Goal: Communication & Community: Connect with others

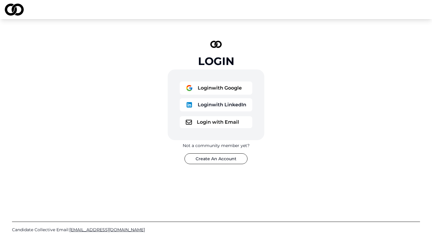
click at [207, 87] on button "Login with Google" at bounding box center [216, 88] width 73 height 13
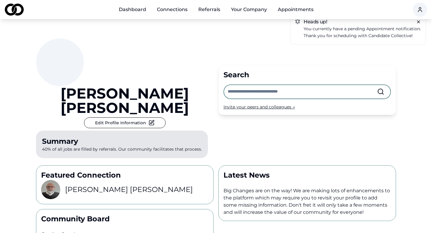
click at [386, 36] on p "Thank you for scheduling with Candidate Collective!" at bounding box center [361, 35] width 117 height 7
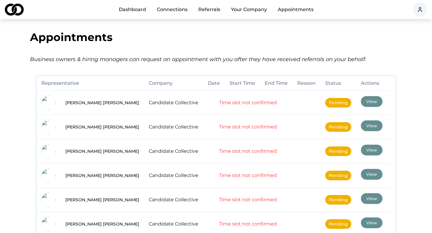
click at [361, 102] on button "View" at bounding box center [372, 101] width 22 height 11
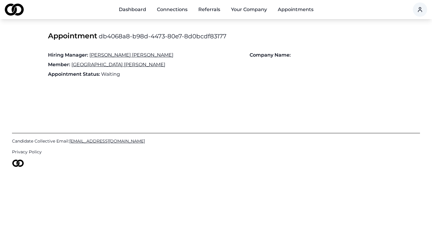
click at [133, 9] on link "Dashboard" at bounding box center [132, 10] width 37 height 12
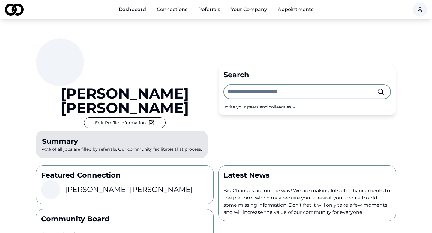
click at [174, 9] on link "Connections" at bounding box center [172, 10] width 40 height 12
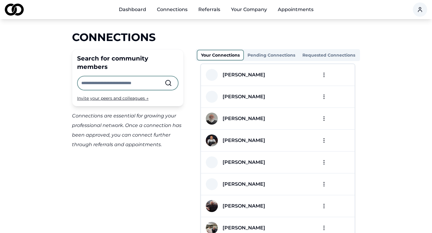
click at [266, 52] on button "Pending Connections" at bounding box center [271, 55] width 55 height 10
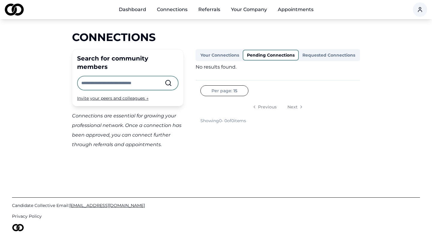
click at [208, 60] on button "Your Connections" at bounding box center [220, 55] width 46 height 10
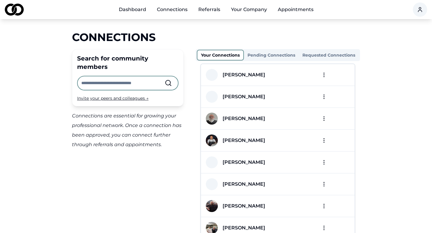
click at [103, 76] on input "text" at bounding box center [122, 82] width 83 height 13
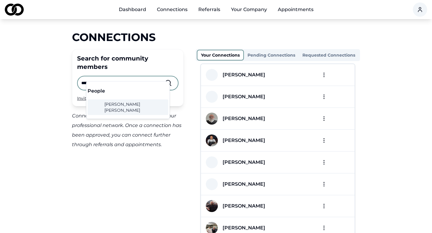
type input "**********"
click at [120, 111] on link "[PERSON_NAME]" at bounding box center [128, 107] width 76 height 12
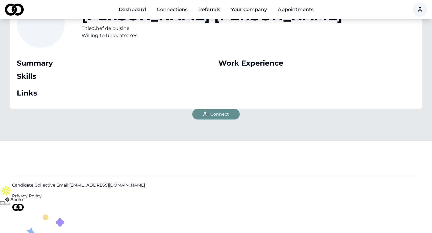
scroll to position [49, 0]
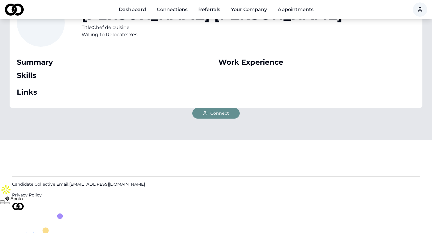
click at [223, 112] on span "Connect" at bounding box center [219, 113] width 19 height 6
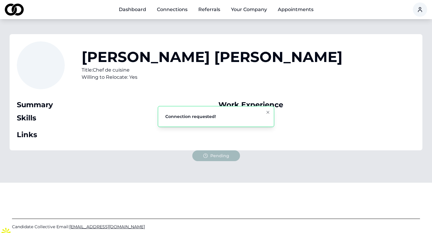
scroll to position [6, 0]
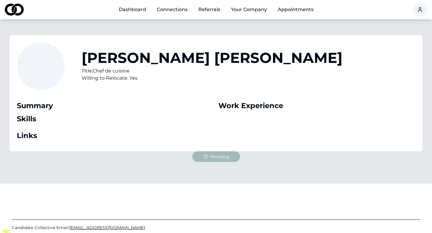
click at [166, 12] on link "Connections" at bounding box center [172, 10] width 40 height 12
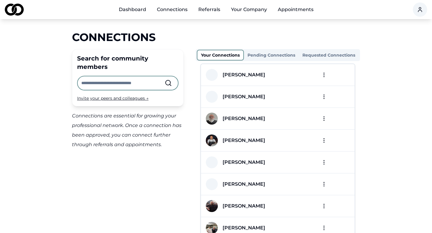
click at [262, 57] on button "Pending Connections" at bounding box center [271, 55] width 55 height 10
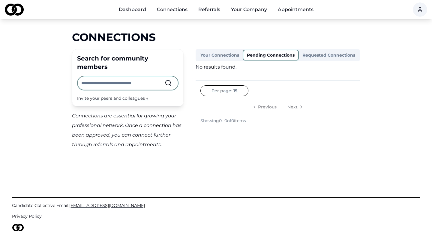
click at [213, 57] on button "Your Connections" at bounding box center [220, 55] width 46 height 10
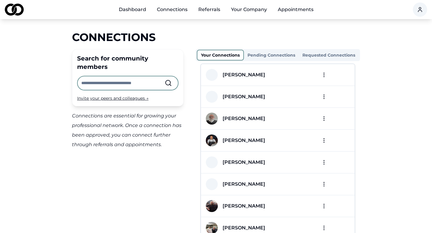
click at [93, 77] on input "text" at bounding box center [122, 82] width 83 height 13
type input "******"
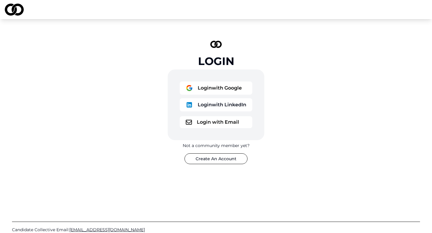
click at [204, 86] on button "Login with Google" at bounding box center [216, 88] width 73 height 13
click at [201, 86] on button "Login with Google" at bounding box center [216, 88] width 73 height 13
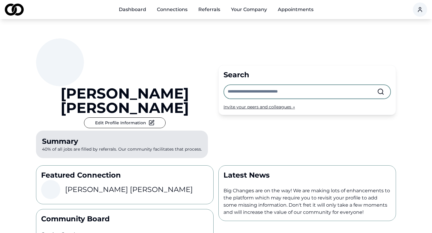
click at [248, 85] on input "text" at bounding box center [301, 91] width 149 height 13
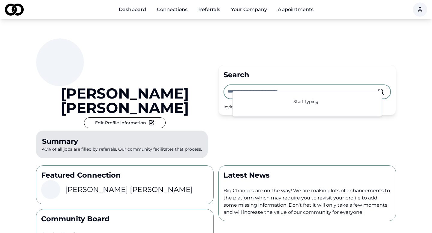
click at [85, 185] on h3 "[PERSON_NAME]" at bounding box center [129, 190] width 128 height 10
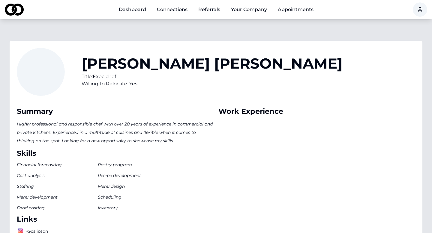
click at [128, 13] on link "Dashboard" at bounding box center [132, 10] width 37 height 12
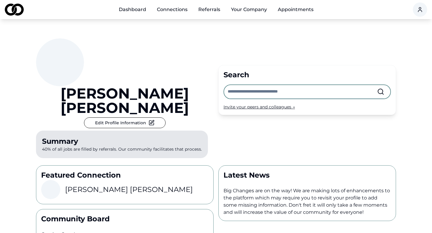
click at [264, 86] on input "text" at bounding box center [301, 91] width 149 height 13
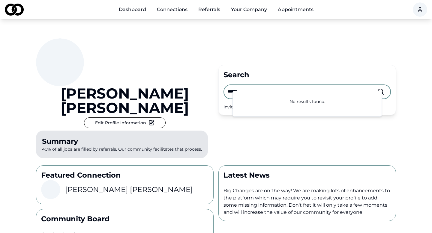
type input "******"
click at [240, 104] on div "Invite your peers and colleagues →" at bounding box center [306, 107] width 167 height 6
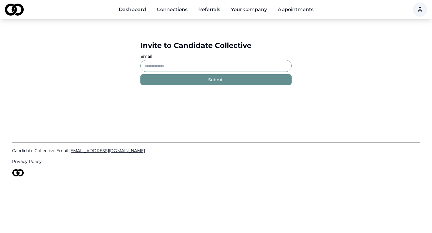
click at [216, 65] on input "Email" at bounding box center [215, 66] width 151 height 12
paste input "**********"
click at [211, 76] on button "Submit" at bounding box center [215, 79] width 151 height 11
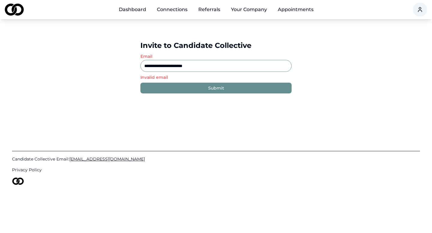
click at [145, 66] on input "**********" at bounding box center [215, 66] width 151 height 12
click at [211, 90] on div "Submit" at bounding box center [216, 88] width 16 height 6
click at [210, 65] on input "**********" at bounding box center [215, 66] width 151 height 12
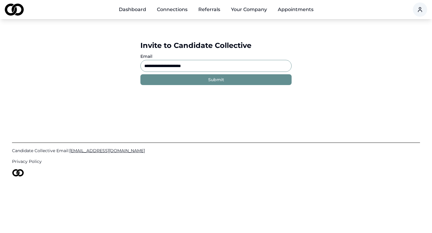
click at [255, 82] on button "Submit" at bounding box center [215, 79] width 151 height 11
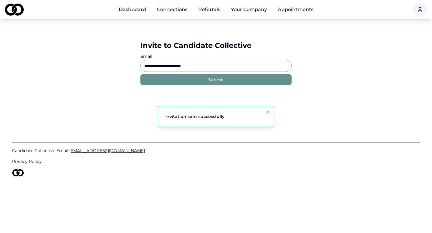
drag, startPoint x: 215, startPoint y: 65, endPoint x: 119, endPoint y: 55, distance: 96.5
click at [119, 55] on div "**********" at bounding box center [216, 63] width 432 height 88
paste input "*"
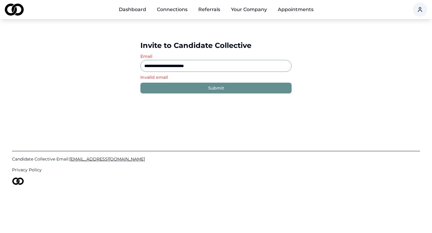
click at [145, 65] on input "**********" at bounding box center [215, 66] width 151 height 12
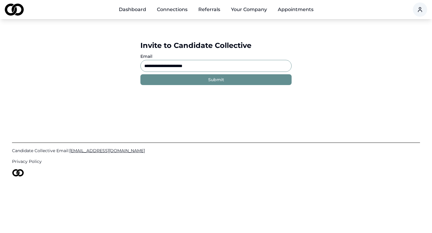
type input "**********"
click at [206, 80] on button "Submit" at bounding box center [215, 79] width 151 height 11
click at [119, 13] on div "Main" at bounding box center [119, 13] width 0 height 0
click at [138, 14] on link "Dashboard" at bounding box center [132, 10] width 37 height 12
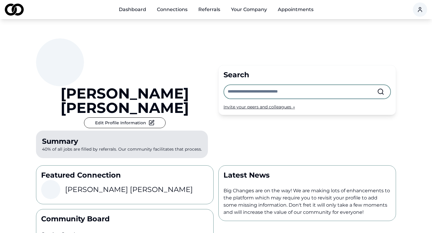
click at [93, 180] on div "Casey Baker" at bounding box center [124, 189] width 167 height 19
click at [95, 185] on h3 "Casey Baker" at bounding box center [129, 190] width 128 height 10
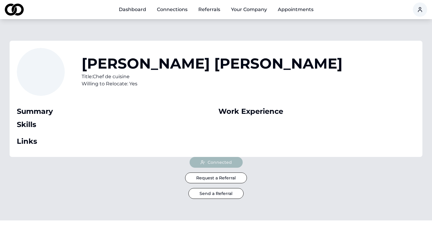
click at [222, 194] on button "Send a Referral" at bounding box center [215, 193] width 55 height 11
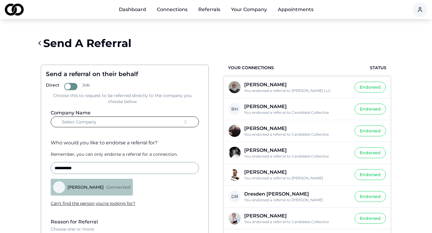
click at [150, 122] on button "Select Company" at bounding box center [125, 122] width 148 height 11
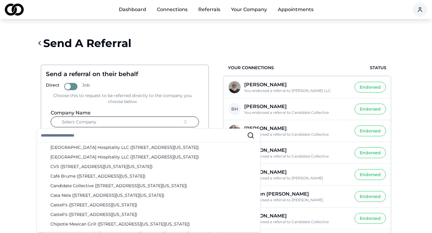
scroll to position [138, 0]
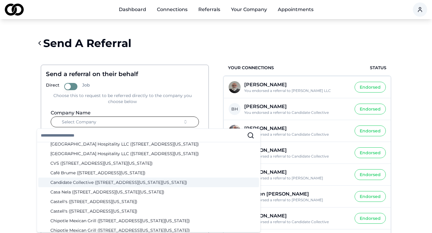
click at [98, 183] on div "Candidate Collective (12 West 44th Street, New York, New York)" at bounding box center [148, 183] width 221 height 10
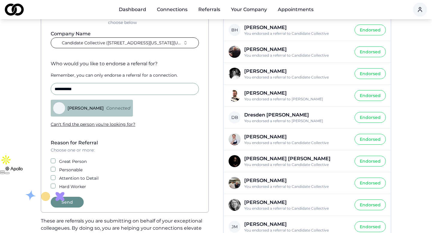
scroll to position [105, 0]
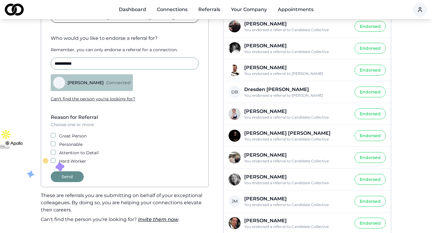
click at [67, 136] on label "Great Person" at bounding box center [73, 136] width 28 height 6
click at [55, 136] on button "Great Person" at bounding box center [53, 135] width 5 height 5
click at [62, 144] on label "Personable" at bounding box center [70, 144] width 23 height 6
click at [55, 144] on button "Personable" at bounding box center [53, 143] width 5 height 5
click at [61, 152] on label "Attention to Detail" at bounding box center [79, 153] width 40 height 6
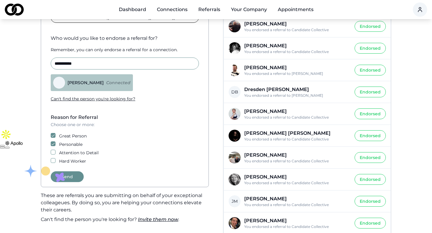
click at [55, 152] on button "Attention to Detail" at bounding box center [53, 152] width 5 height 5
click at [60, 158] on div "Reason for Referral Choose one or more: Great Person Personable Attention to De…" at bounding box center [125, 139] width 158 height 50
click at [58, 160] on div "Hard Worker" at bounding box center [125, 161] width 148 height 6
click at [51, 161] on button "Hard Worker" at bounding box center [53, 160] width 5 height 5
click at [66, 175] on button "Send" at bounding box center [67, 176] width 33 height 11
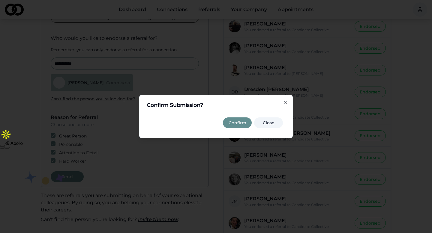
click at [234, 120] on button "Confirm" at bounding box center [237, 122] width 29 height 11
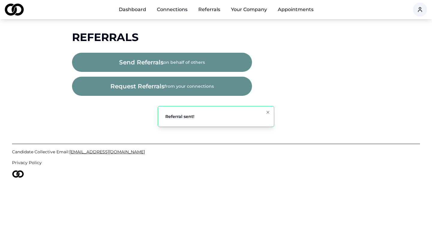
click at [251, 13] on button "Your Company" at bounding box center [249, 10] width 46 height 12
click at [251, 11] on button "Your Company" at bounding box center [249, 10] width 46 height 12
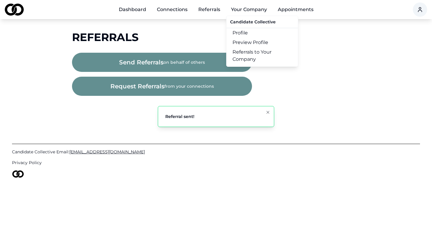
click at [255, 55] on link "Referrals to Your Company" at bounding box center [261, 55] width 71 height 17
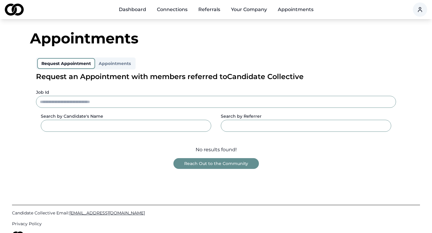
scroll to position [34, 0]
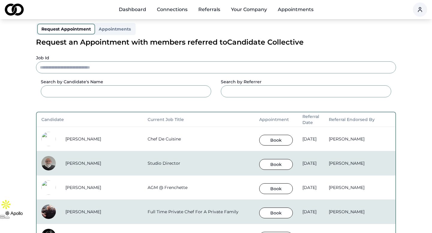
click at [259, 140] on button "Book" at bounding box center [276, 140] width 34 height 11
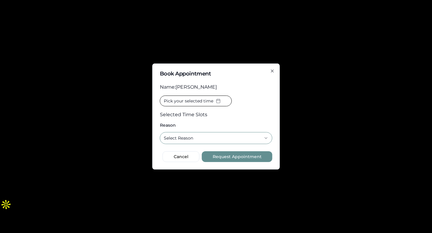
click at [210, 101] on span "Pick your selected time" at bounding box center [188, 101] width 49 height 6
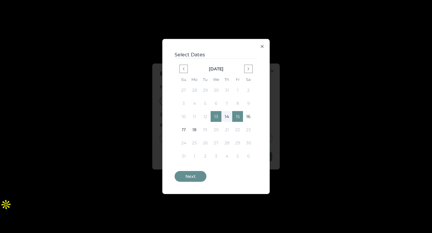
click at [198, 177] on button "Next" at bounding box center [190, 176] width 32 height 11
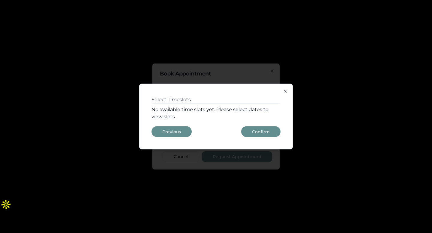
click at [286, 91] on icon "button" at bounding box center [285, 91] width 5 height 5
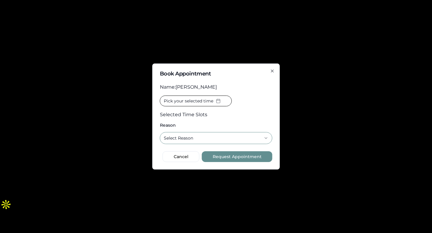
click at [211, 102] on span "Pick your selected time" at bounding box center [188, 101] width 49 height 6
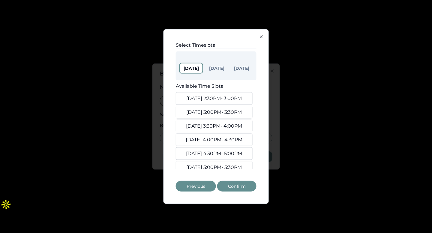
click at [213, 100] on button "Aug. 13, 2:30PM - 3:00PM" at bounding box center [214, 98] width 77 height 13
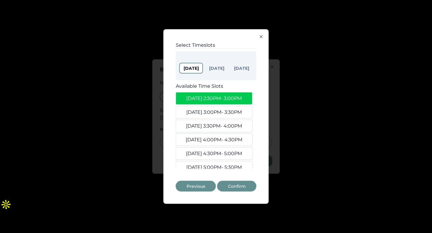
click at [220, 110] on button "Aug. 13, 3:00PM - 3:30PM" at bounding box center [214, 112] width 77 height 13
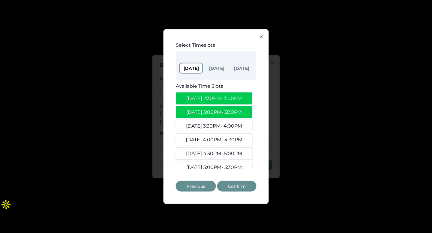
click at [220, 110] on button "Aug. 13, 3:00PM - 3:30PM" at bounding box center [214, 112] width 77 height 13
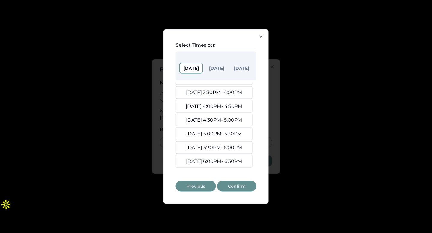
scroll to position [0, 0]
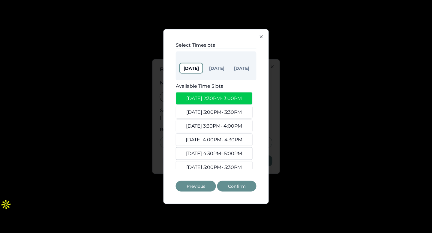
click at [220, 71] on button "Aug 14" at bounding box center [216, 69] width 22 height 10
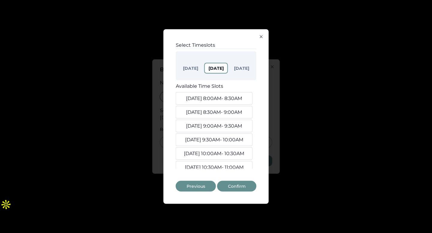
click at [221, 98] on button "Aug. 14, 8:00AM - 8:30AM" at bounding box center [214, 98] width 77 height 13
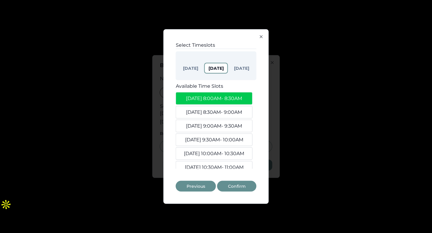
click at [225, 111] on button "Aug. 14, 8:30AM - 9:00AM" at bounding box center [214, 112] width 77 height 13
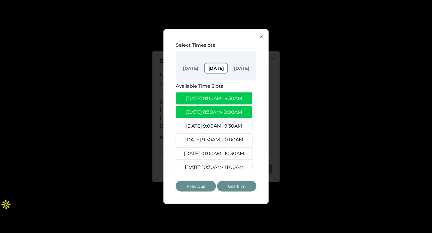
click at [245, 188] on button "Confirm" at bounding box center [236, 186] width 39 height 11
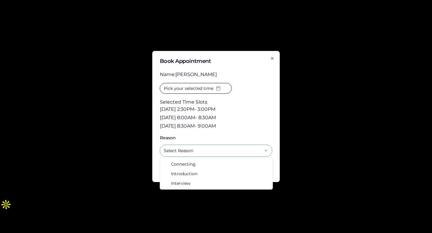
click at [241, 151] on button "Select Reason" at bounding box center [216, 151] width 112 height 12
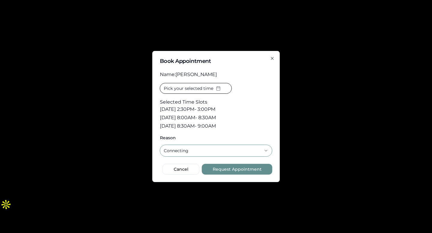
click at [230, 168] on button "Request Appointment" at bounding box center [237, 169] width 70 height 11
select select
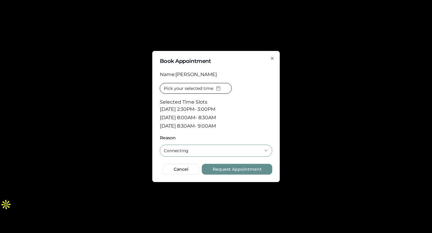
select select
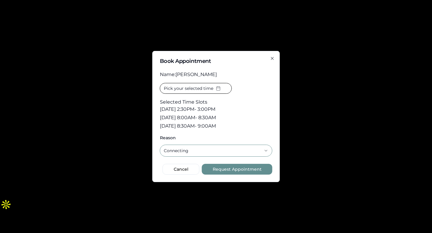
select select
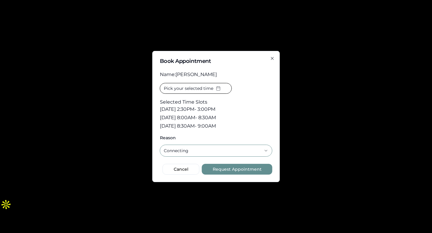
select select
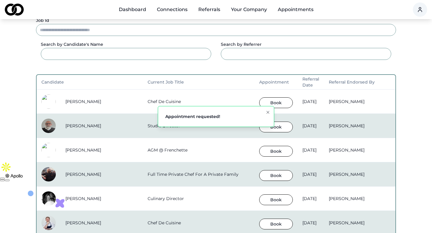
scroll to position [92, 0]
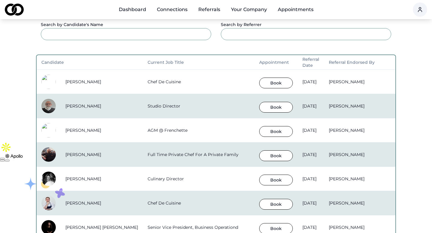
click at [259, 134] on button "Book" at bounding box center [276, 131] width 34 height 11
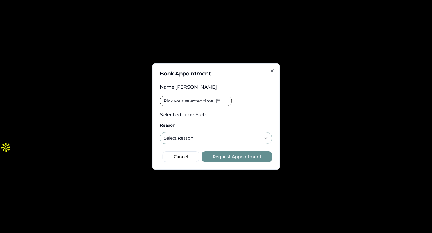
click at [227, 136] on button "Select Reason" at bounding box center [216, 138] width 112 height 12
click at [198, 104] on button "Pick your selected time" at bounding box center [196, 101] width 72 height 11
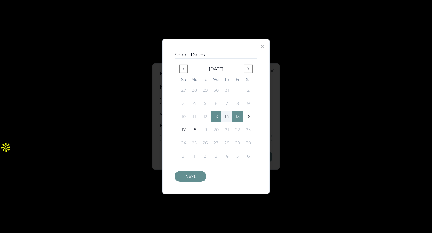
click at [227, 119] on button "14" at bounding box center [226, 116] width 11 height 11
click at [192, 176] on button "Next" at bounding box center [190, 176] width 32 height 11
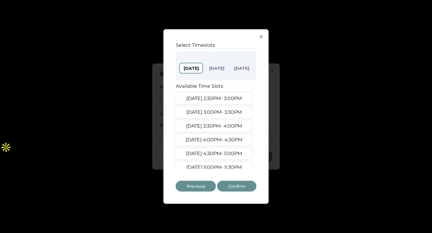
click at [223, 69] on button "Aug 14" at bounding box center [216, 69] width 22 height 10
click at [224, 125] on button "Aug. 14, 9:00AM - 9:30AM" at bounding box center [214, 126] width 77 height 13
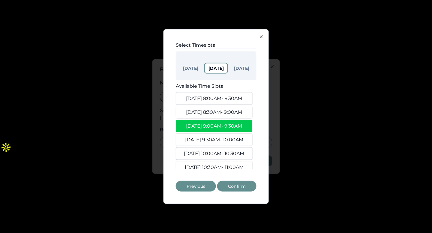
click at [218, 74] on div "Aug 13 Aug 14 Aug 15" at bounding box center [216, 66] width 81 height 29
click at [227, 137] on button "Aug. 14, 9:30AM - 10:00AM" at bounding box center [214, 140] width 77 height 13
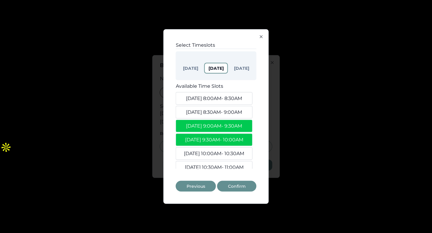
click at [230, 151] on button "Aug. 14, 10:00AM - 10:30AM" at bounding box center [214, 153] width 77 height 13
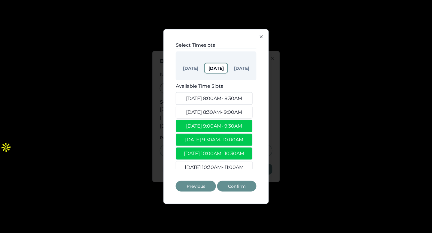
click at [243, 185] on button "Confirm" at bounding box center [236, 186] width 39 height 11
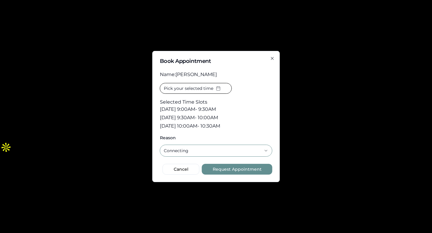
click at [250, 168] on button "Request Appointment" at bounding box center [237, 169] width 70 height 11
select select
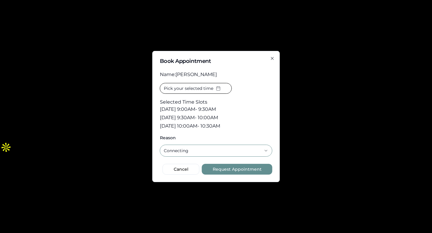
select select
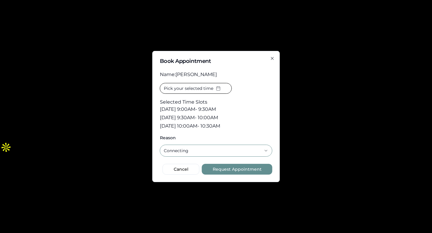
select select
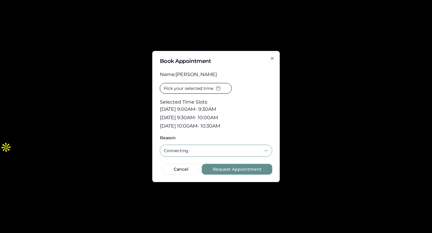
select select
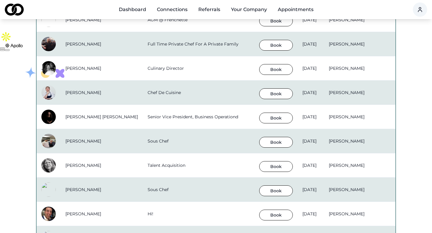
scroll to position [215, 0]
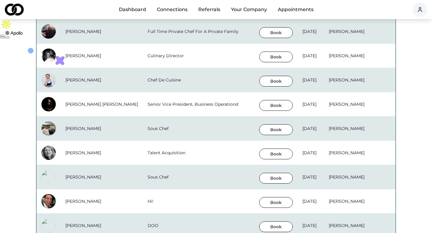
click at [269, 58] on button "Book" at bounding box center [276, 57] width 34 height 11
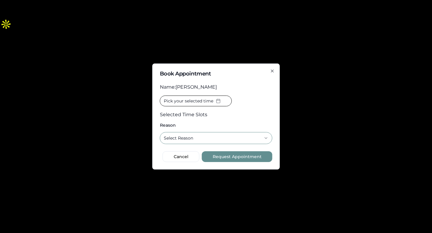
click at [218, 103] on button "Pick your selected time" at bounding box center [196, 101] width 72 height 11
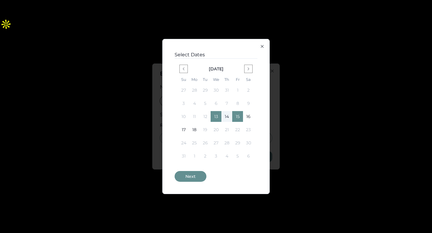
click at [217, 118] on button "13" at bounding box center [215, 116] width 11 height 11
click at [198, 177] on button "Next" at bounding box center [190, 176] width 32 height 11
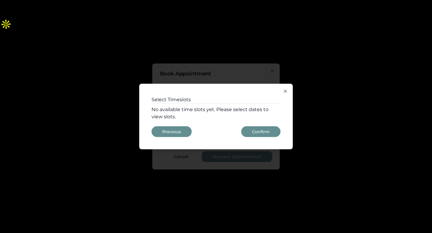
click at [187, 131] on button "Previous" at bounding box center [171, 131] width 40 height 11
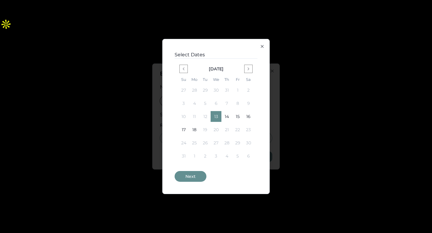
click at [237, 116] on button "15" at bounding box center [237, 116] width 11 height 11
click at [195, 175] on button "Next" at bounding box center [190, 176] width 32 height 11
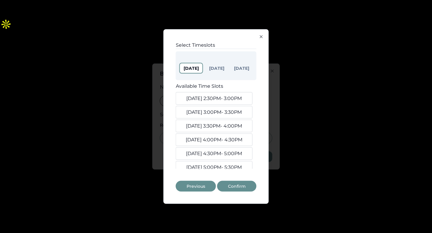
click at [213, 99] on button "Aug. 13, 2:30PM - 3:00PM" at bounding box center [214, 98] width 77 height 13
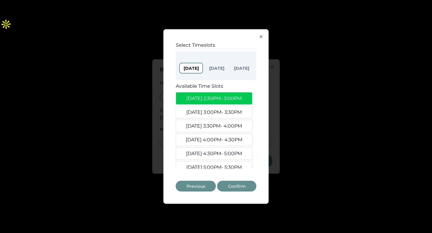
click at [210, 100] on button "Aug. 13, 2:30PM - 3:00PM" at bounding box center [214, 98] width 77 height 13
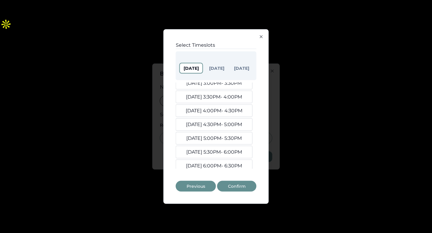
scroll to position [34, 0]
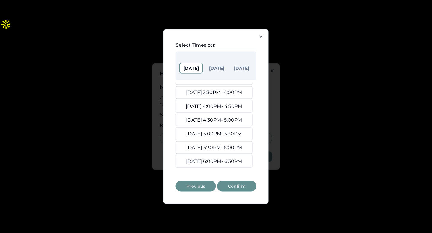
click at [218, 147] on button "Aug. 13, 5:30PM - 6:00PM" at bounding box center [214, 147] width 77 height 13
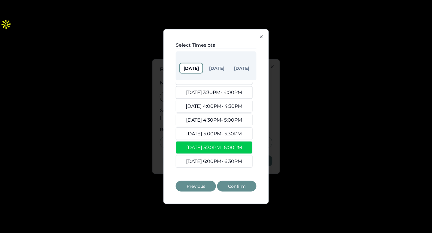
click at [222, 160] on button "Aug. 13, 6:00PM - 6:30PM" at bounding box center [214, 161] width 77 height 13
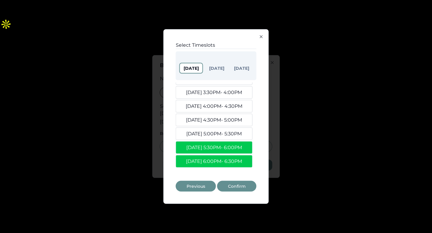
click at [223, 132] on button "Aug. 13, 5:00PM - 5:30PM" at bounding box center [214, 134] width 77 height 13
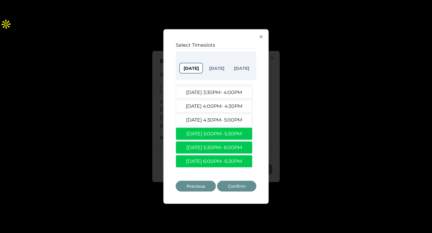
click at [223, 132] on button "Aug. 13, 5:00PM - 5:30PM" at bounding box center [214, 134] width 77 height 13
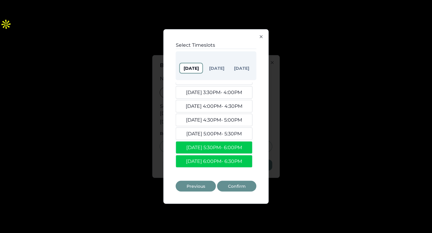
click at [215, 66] on button "Aug 14" at bounding box center [216, 69] width 22 height 10
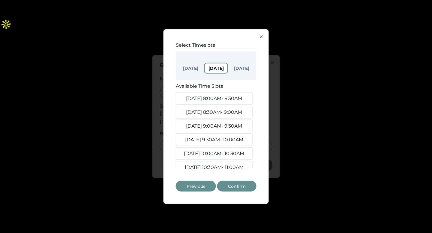
click at [223, 152] on button "Aug. 14, 10:00AM - 10:30AM" at bounding box center [214, 153] width 77 height 13
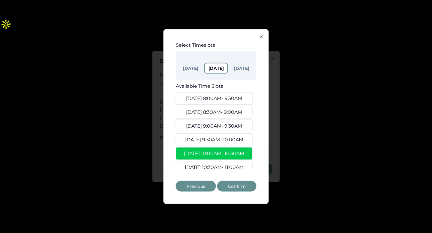
click at [223, 165] on button "Aug. 14, 10:30AM - 11:00AM" at bounding box center [214, 167] width 77 height 13
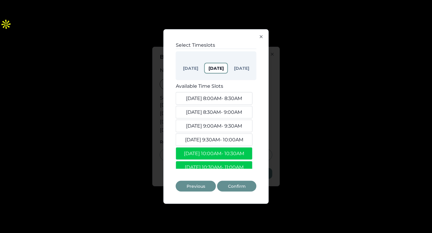
click at [236, 184] on button "Confirm" at bounding box center [236, 186] width 39 height 11
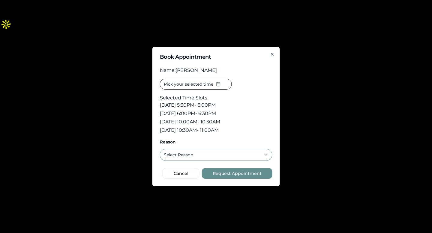
click at [240, 156] on button "Select Reason" at bounding box center [216, 155] width 112 height 12
click at [231, 174] on button "Request Appointment" at bounding box center [237, 173] width 70 height 11
click at [231, 173] on button "Request Appointment" at bounding box center [237, 173] width 70 height 11
select select
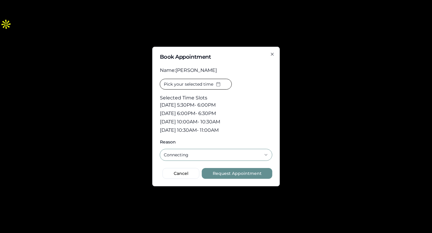
select select
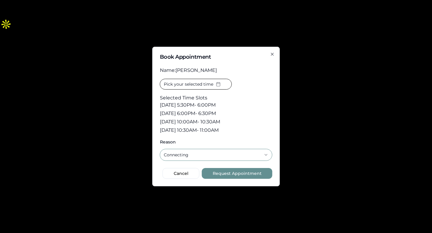
select select
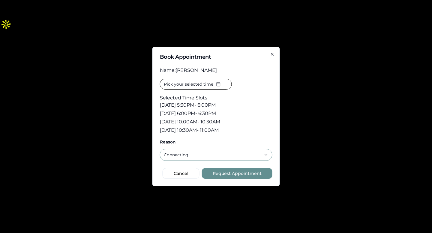
select select
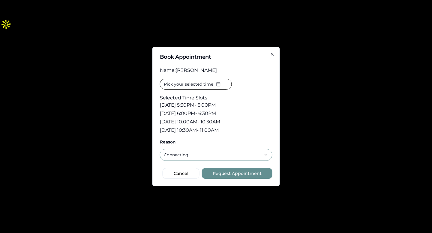
select select
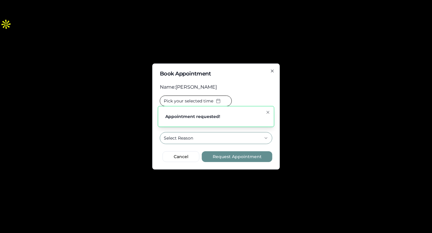
scroll to position [495, 0]
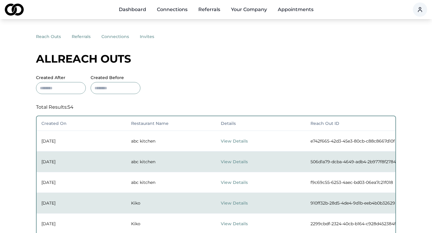
click at [50, 37] on button "reach outs" at bounding box center [54, 36] width 36 height 11
click at [78, 40] on button "referrals" at bounding box center [87, 36] width 30 height 11
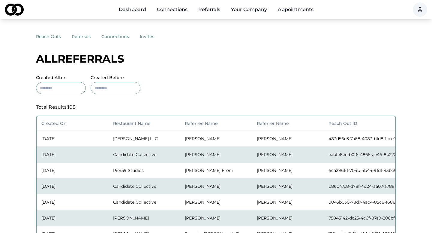
click at [114, 40] on button "connections" at bounding box center [120, 36] width 38 height 11
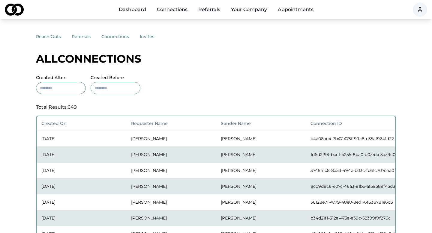
click at [79, 40] on button "referrals" at bounding box center [87, 36] width 30 height 11
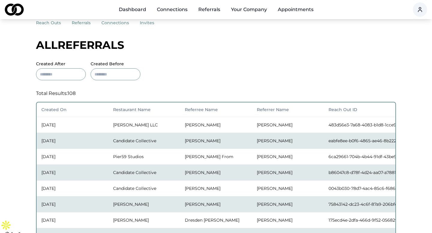
scroll to position [16, 0]
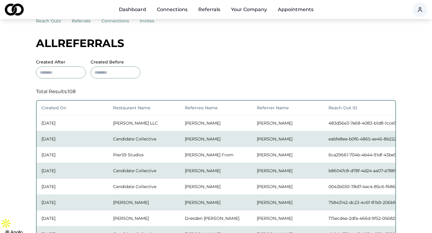
click at [120, 25] on button "connections" at bounding box center [120, 21] width 38 height 11
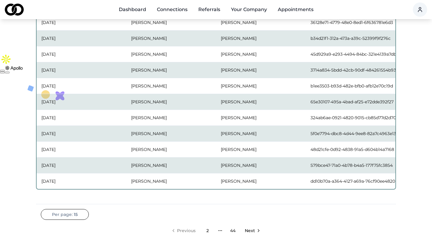
scroll to position [183, 0]
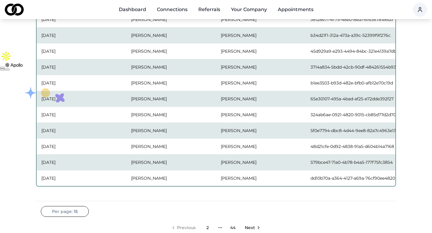
click at [251, 228] on span "Next" at bounding box center [250, 228] width 10 height 6
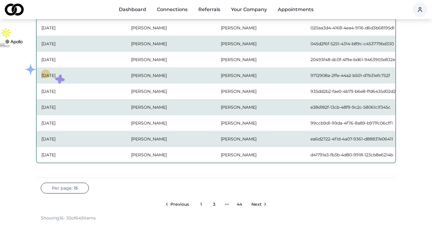
scroll to position [270, 0]
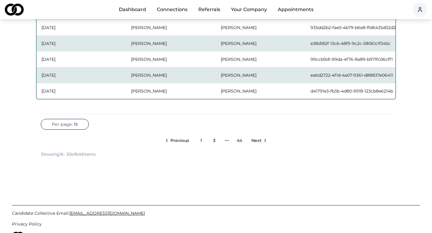
click at [254, 140] on span "Next" at bounding box center [256, 141] width 10 height 6
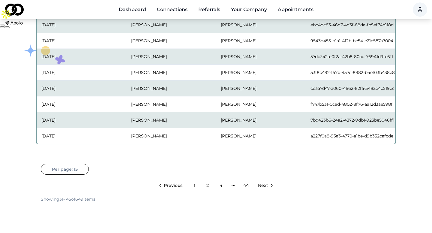
scroll to position [228, 0]
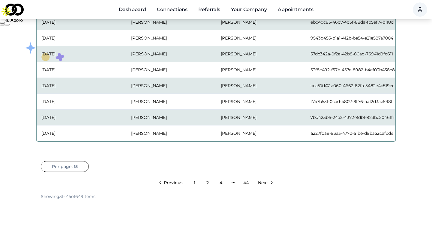
click at [270, 181] on icon "Go to next page" at bounding box center [271, 182] width 5 height 5
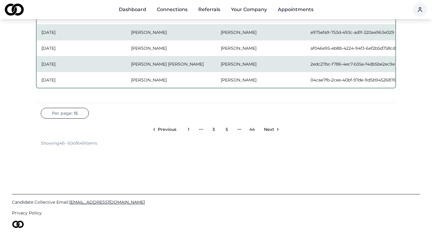
scroll to position [285, 0]
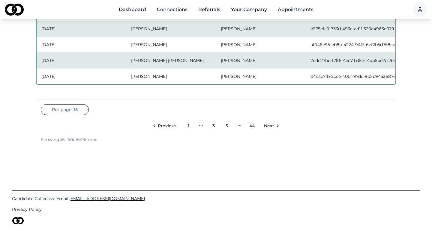
click at [271, 125] on span "Next" at bounding box center [269, 126] width 10 height 6
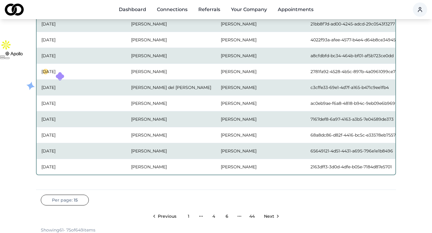
scroll to position [200, 0]
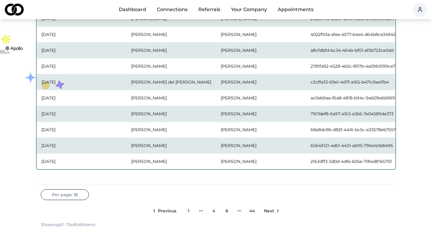
click at [272, 211] on span "Next" at bounding box center [269, 211] width 10 height 6
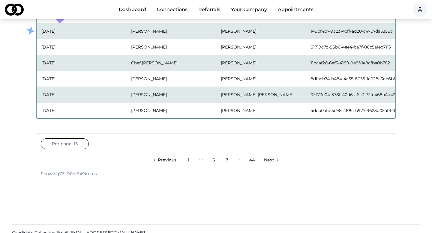
scroll to position [253, 0]
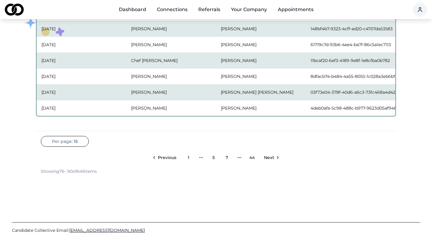
click at [269, 160] on span "Next" at bounding box center [269, 158] width 10 height 6
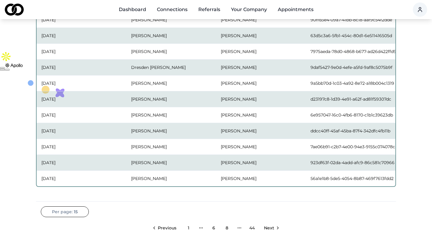
scroll to position [204, 0]
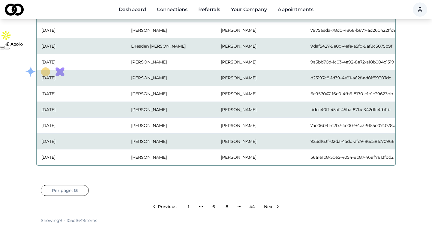
click at [278, 207] on icon "Go to next page" at bounding box center [277, 206] width 5 height 5
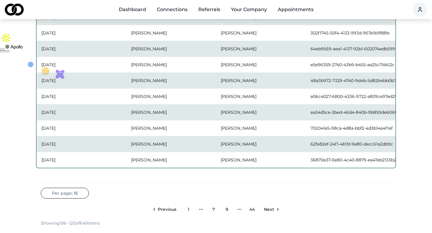
scroll to position [202, 0]
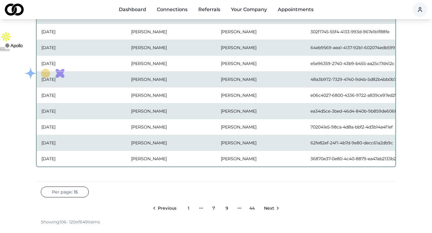
click at [269, 210] on span "Next" at bounding box center [269, 208] width 10 height 6
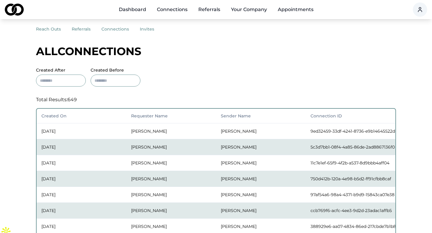
scroll to position [0, 0]
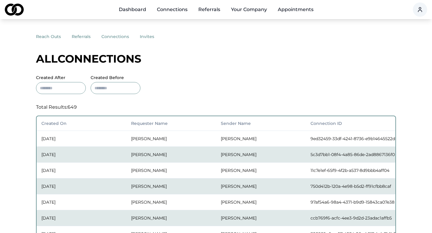
click at [135, 10] on link "Dashboard" at bounding box center [132, 10] width 37 height 12
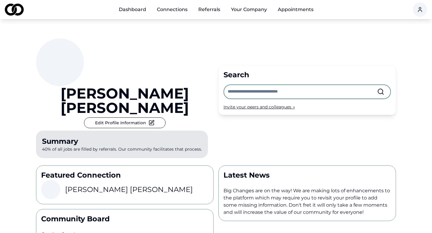
click at [240, 85] on input "text" at bounding box center [301, 91] width 149 height 13
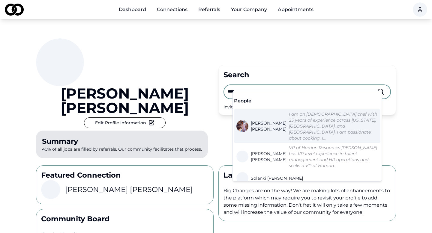
type input "****"
click at [289, 121] on em "I am an Argentine chef with 25 years of experience across New York, Italy, and …" at bounding box center [333, 125] width 88 height 29
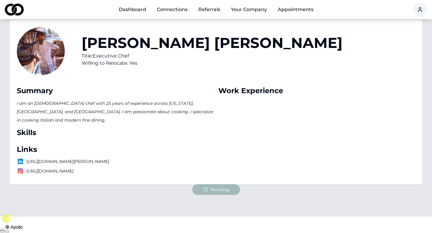
scroll to position [22, 0]
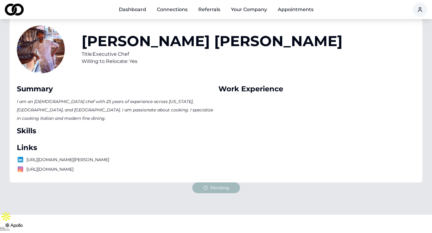
click at [136, 7] on link "Dashboard" at bounding box center [132, 10] width 37 height 12
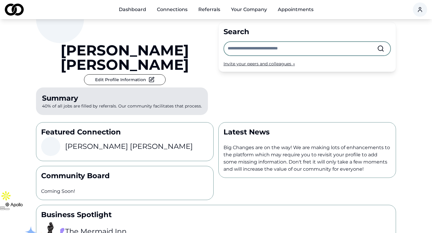
scroll to position [50, 0]
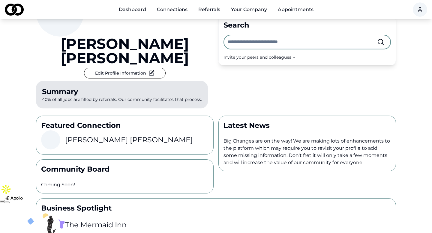
click at [86, 135] on h3 "Peter Lipson" at bounding box center [129, 140] width 128 height 10
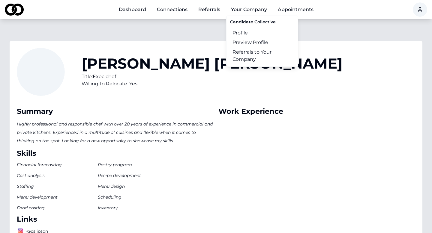
click at [284, 10] on link "Appointments" at bounding box center [295, 10] width 45 height 12
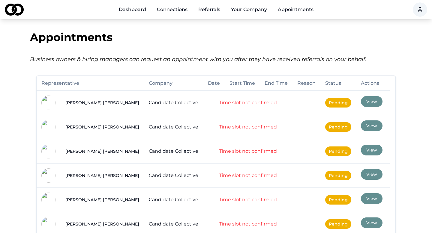
click at [245, 13] on button "Your Company" at bounding box center [249, 10] width 46 height 12
click at [199, 11] on link "Referrals" at bounding box center [208, 10] width 31 height 12
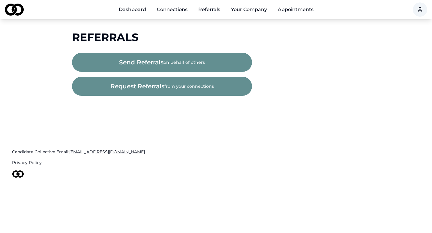
click at [175, 11] on link "Connections" at bounding box center [172, 10] width 40 height 12
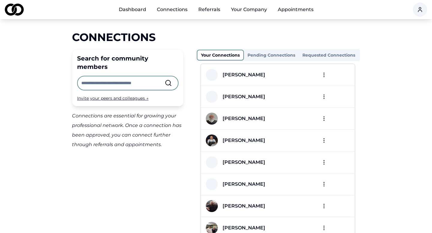
click at [141, 9] on link "Dashboard" at bounding box center [132, 10] width 37 height 12
